Goal: Check status: Check status

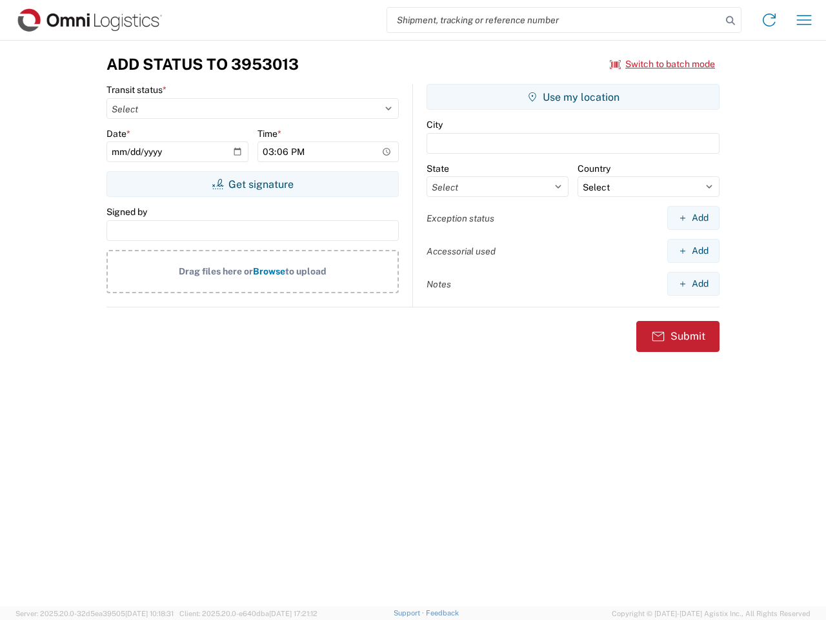
click at [555, 20] on input "search" at bounding box center [554, 20] width 334 height 25
click at [731, 21] on icon at bounding box center [731, 21] width 18 height 18
click at [770, 20] on icon at bounding box center [769, 20] width 21 height 21
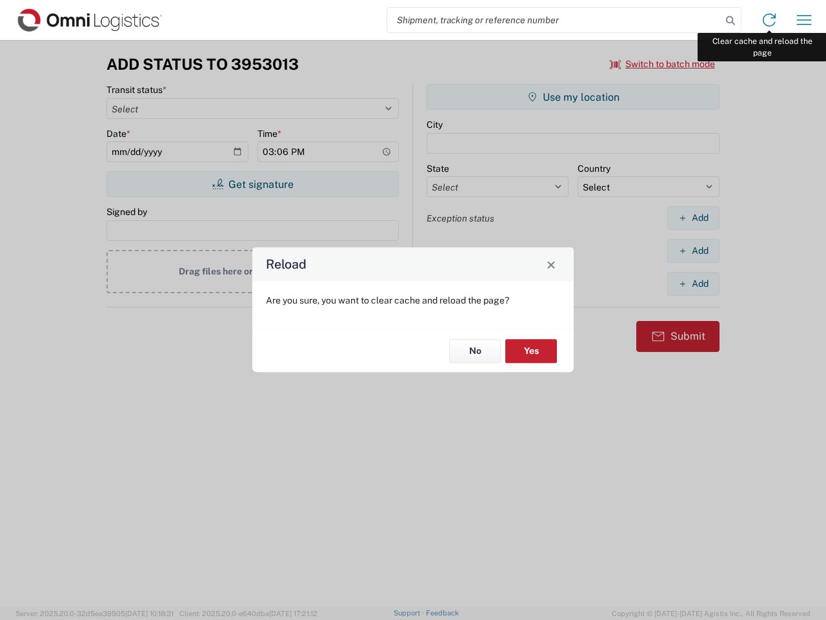
click at [805, 20] on div "Reload Are you sure, you want to clear cache and reload the page? No Yes" at bounding box center [413, 310] width 826 height 620
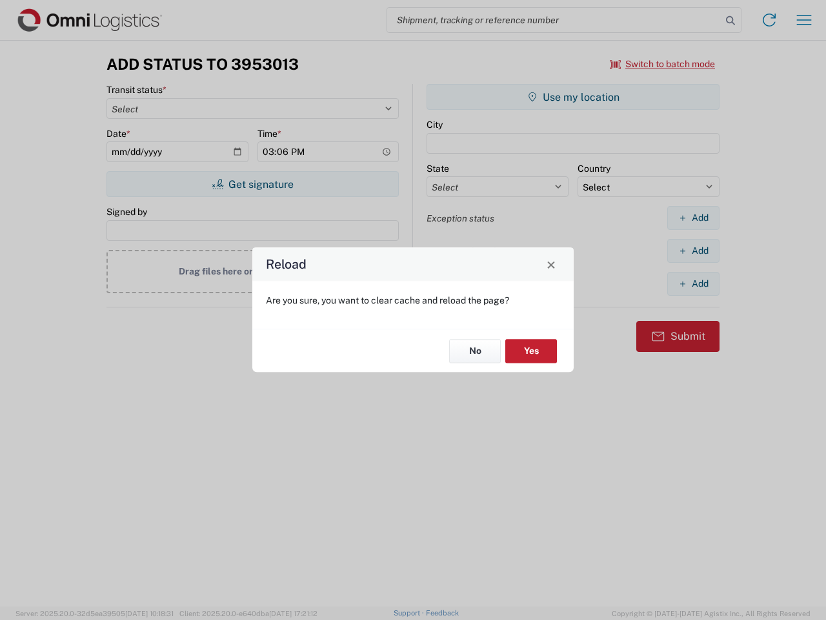
click at [663, 64] on div "Reload Are you sure, you want to clear cache and reload the page? No Yes" at bounding box center [413, 310] width 826 height 620
click at [252, 184] on div "Reload Are you sure, you want to clear cache and reload the page? No Yes" at bounding box center [413, 310] width 826 height 620
click at [573, 97] on div "Reload Are you sure, you want to clear cache and reload the page? No Yes" at bounding box center [413, 310] width 826 height 620
click at [693, 218] on div "Reload Are you sure, you want to clear cache and reload the page? No Yes" at bounding box center [413, 310] width 826 height 620
click at [693, 251] on div "Reload Are you sure, you want to clear cache and reload the page? No Yes" at bounding box center [413, 310] width 826 height 620
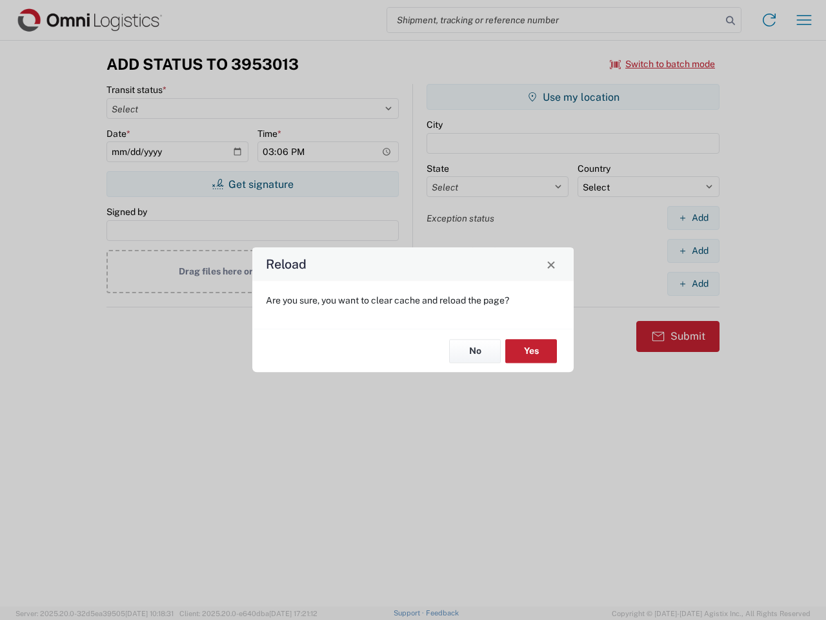
click at [693, 283] on div "Reload Are you sure, you want to clear cache and reload the page? No Yes" at bounding box center [413, 310] width 826 height 620
